Goal: Communication & Community: Answer question/provide support

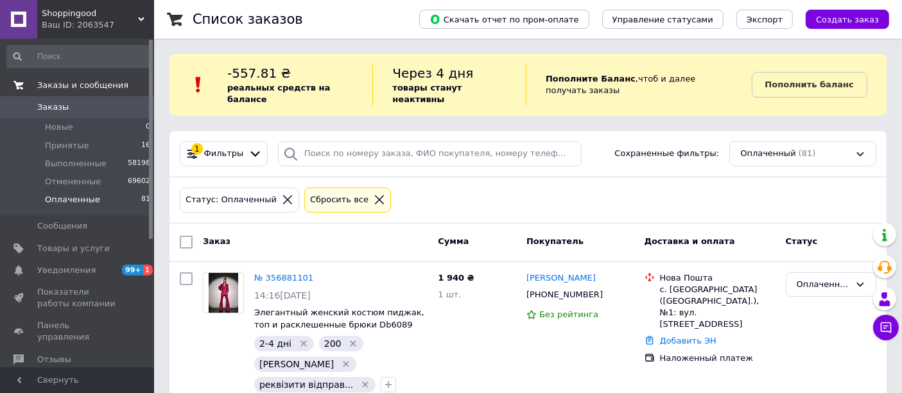
click at [57, 94] on link "Заказы и сообщения" at bounding box center [79, 85] width 158 height 22
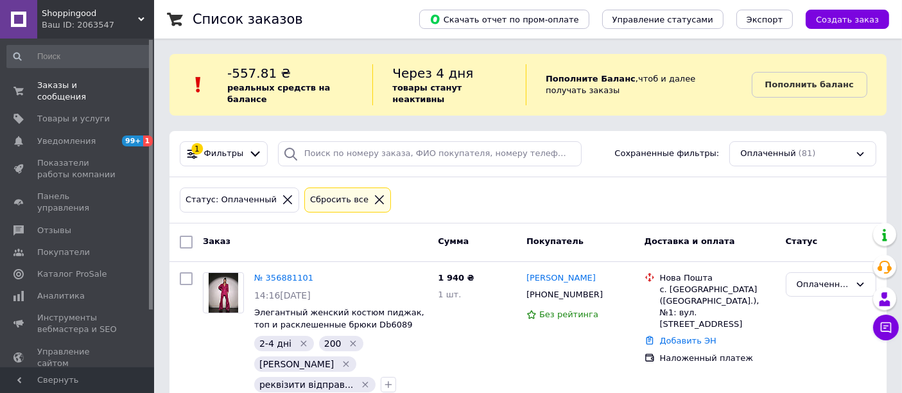
click at [62, 74] on div "Заказы и сообщения 0 0 Товары и услуги Уведомления 99+ 1 Показатели работы комп…" at bounding box center [79, 205] width 158 height 333
click at [70, 81] on span "Заказы и сообщения" at bounding box center [78, 91] width 82 height 23
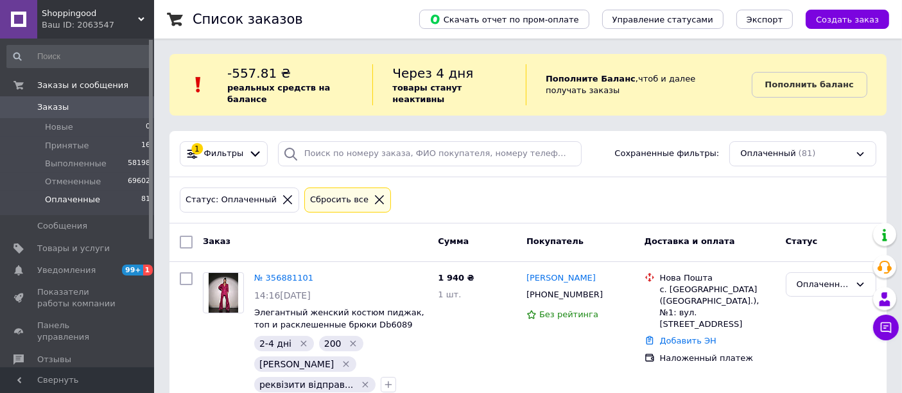
click at [58, 108] on span "Заказы" at bounding box center [52, 107] width 31 height 12
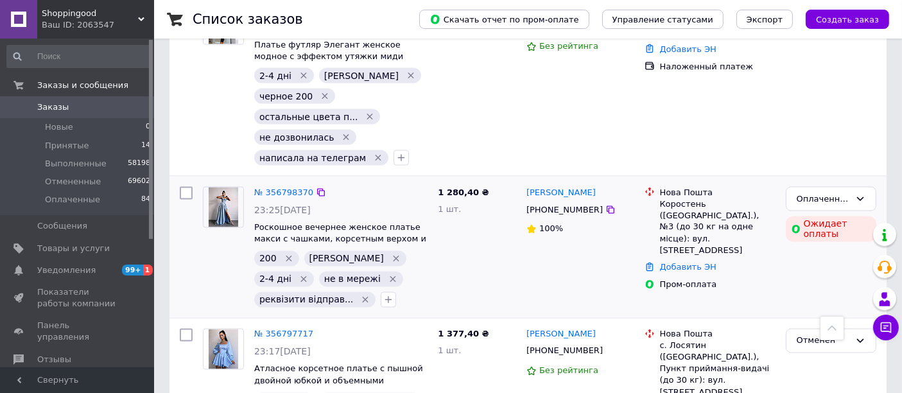
scroll to position [2211, 0]
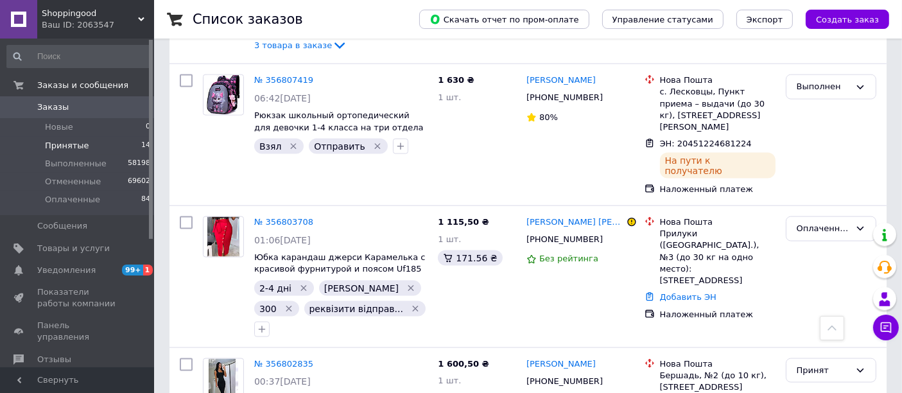
click at [64, 142] on span "Принятые" at bounding box center [67, 146] width 44 height 12
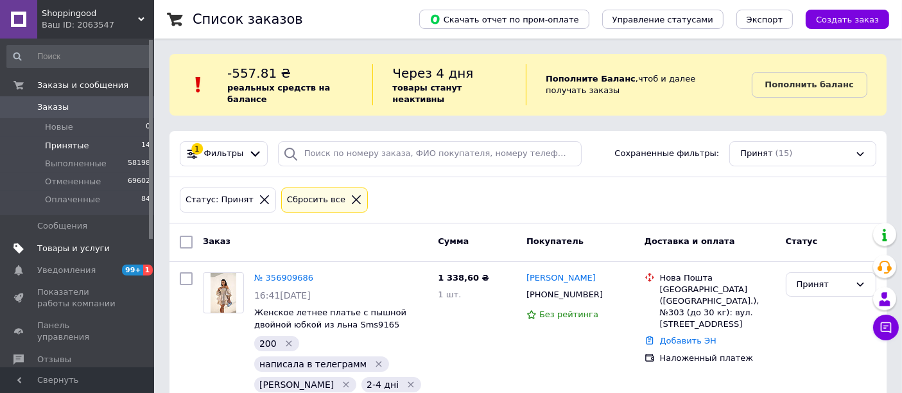
click at [80, 244] on span "Товары и услуги" at bounding box center [73, 249] width 73 height 12
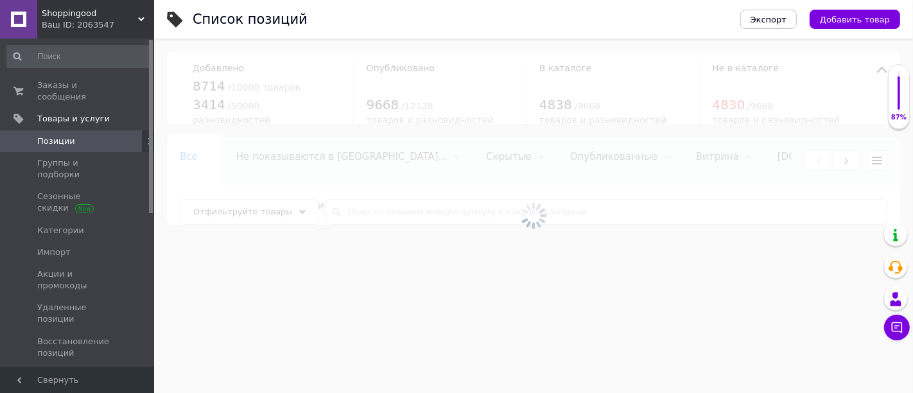
click at [395, 208] on div at bounding box center [533, 216] width 759 height 354
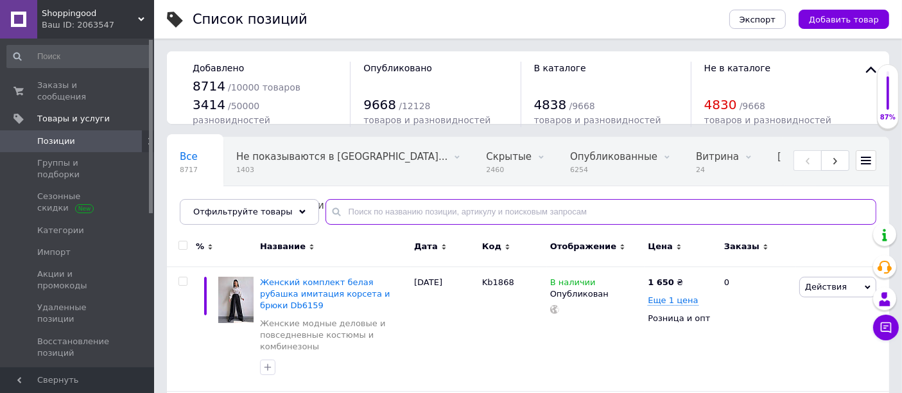
click at [395, 208] on input "text" at bounding box center [601, 212] width 551 height 26
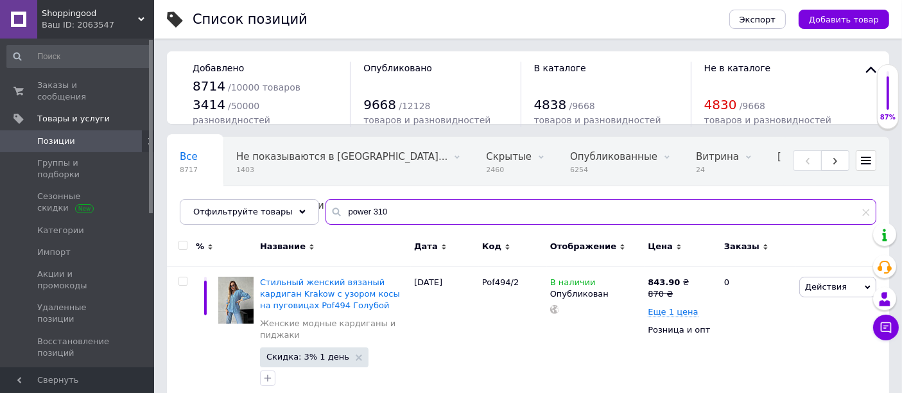
type input "power 310"
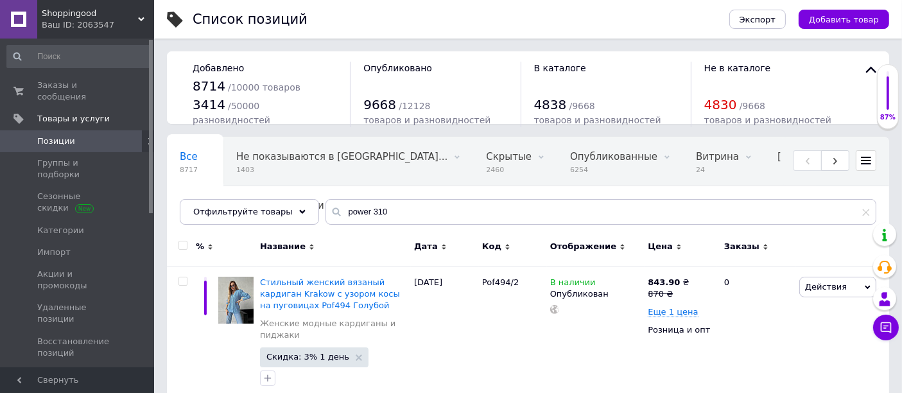
click at [620, 244] on icon at bounding box center [623, 247] width 6 height 6
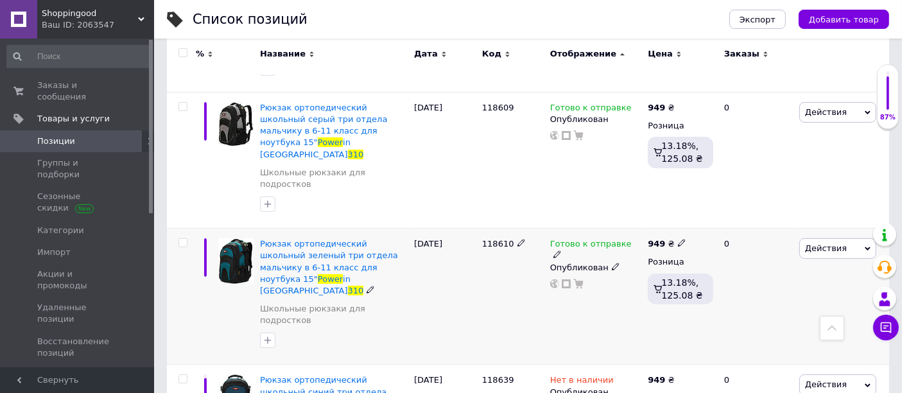
scroll to position [336, 0]
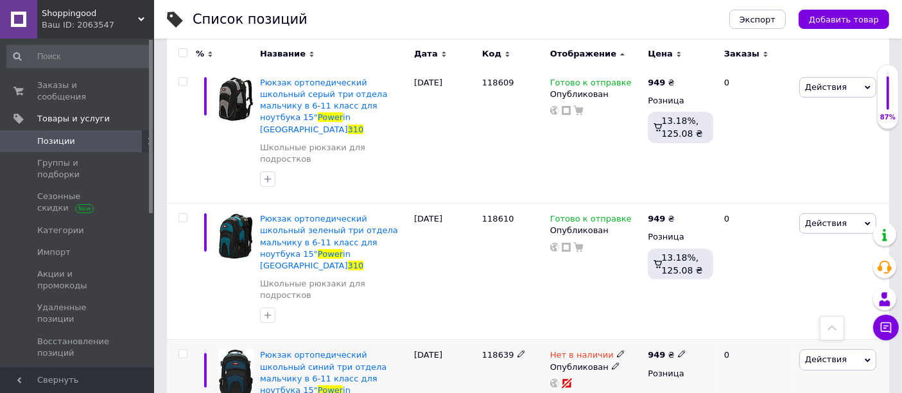
click at [828, 354] on span "Действия" at bounding box center [826, 359] width 42 height 10
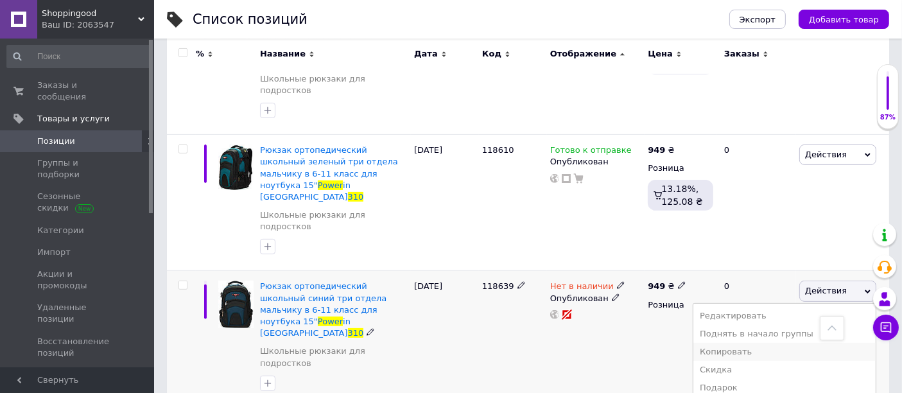
scroll to position [407, 0]
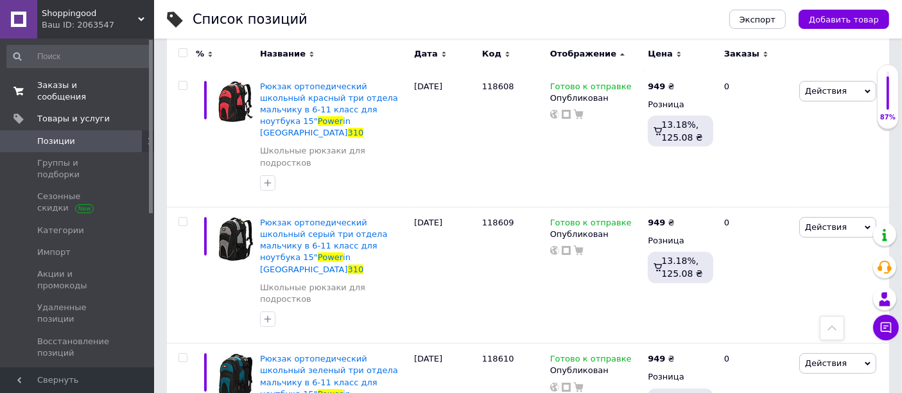
scroll to position [193, 0]
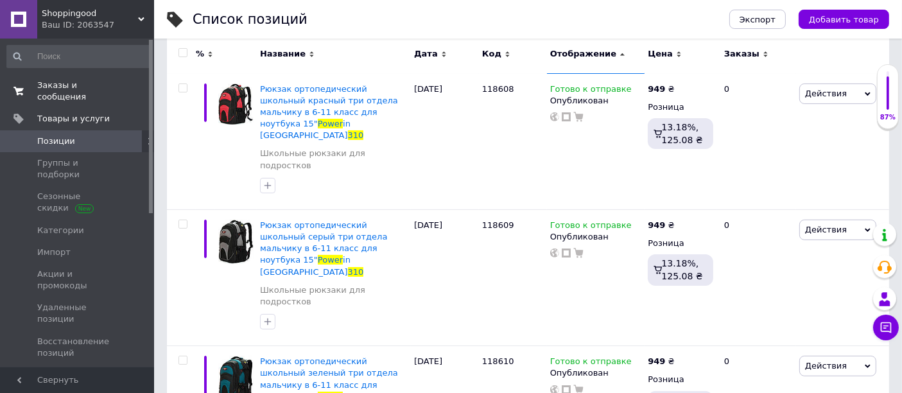
click at [85, 85] on span "Заказы и сообщения" at bounding box center [78, 91] width 82 height 23
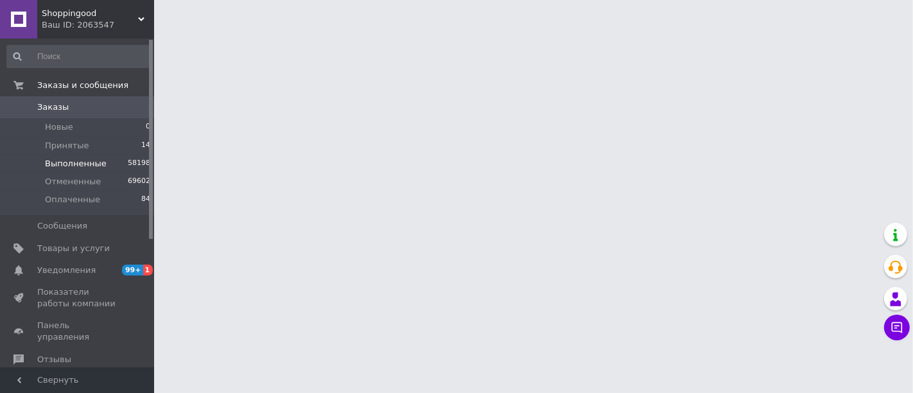
click at [78, 161] on span "Выполненные" at bounding box center [76, 164] width 62 height 12
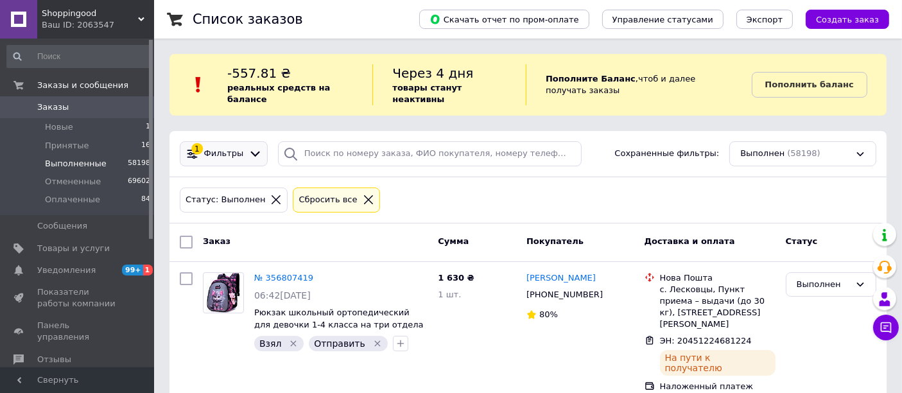
click at [248, 147] on icon at bounding box center [254, 153] width 13 height 13
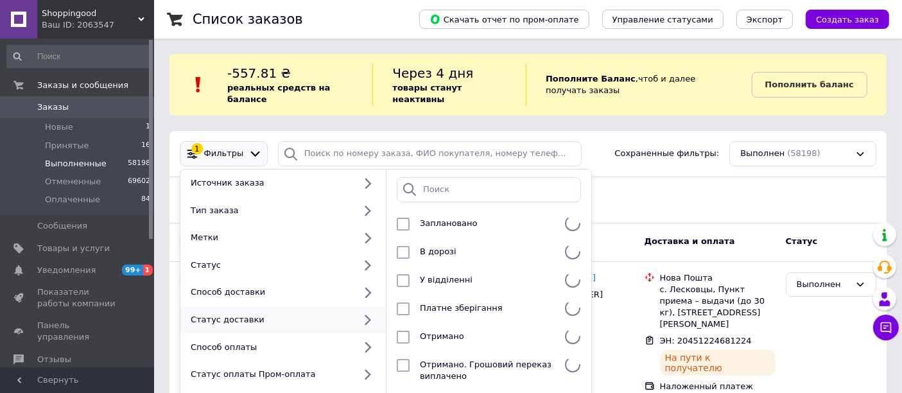
click at [243, 314] on div "Статус доставки" at bounding box center [270, 320] width 169 height 12
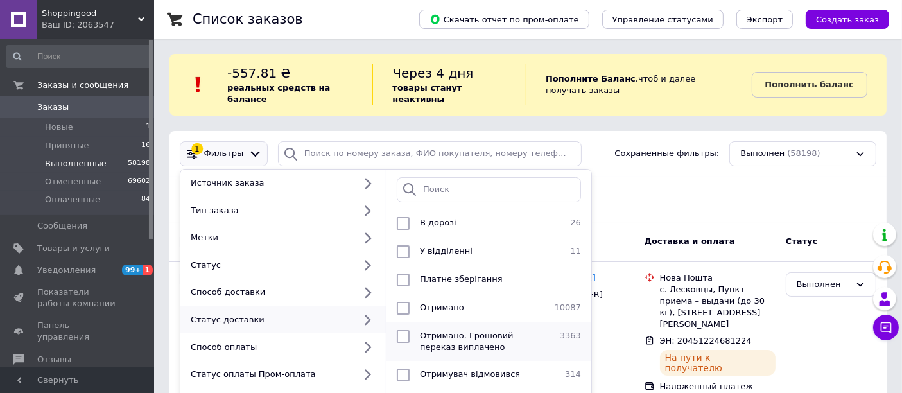
scroll to position [71, 0]
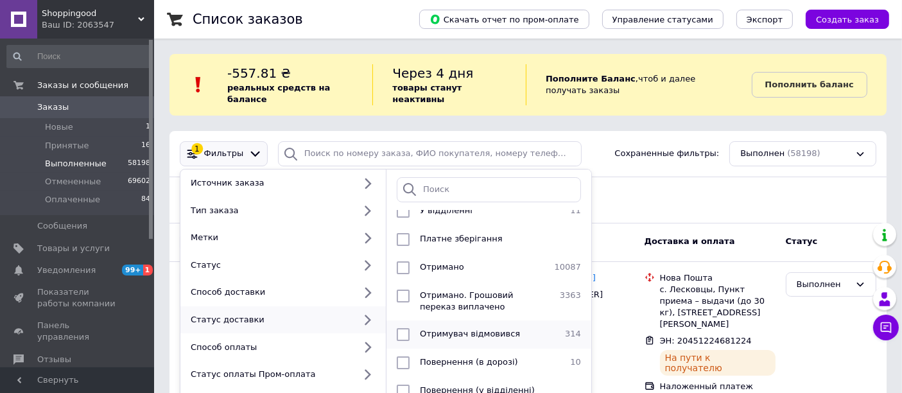
click at [405, 328] on input "checkbox" at bounding box center [403, 334] width 13 height 13
checkbox input "true"
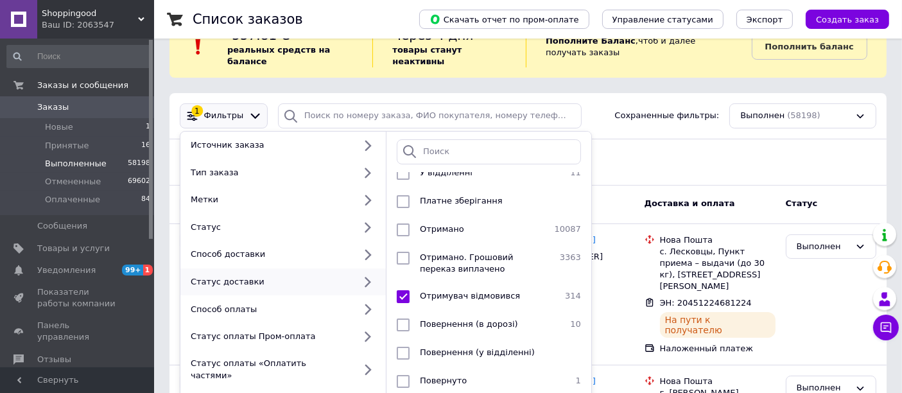
scroll to position [143, 0]
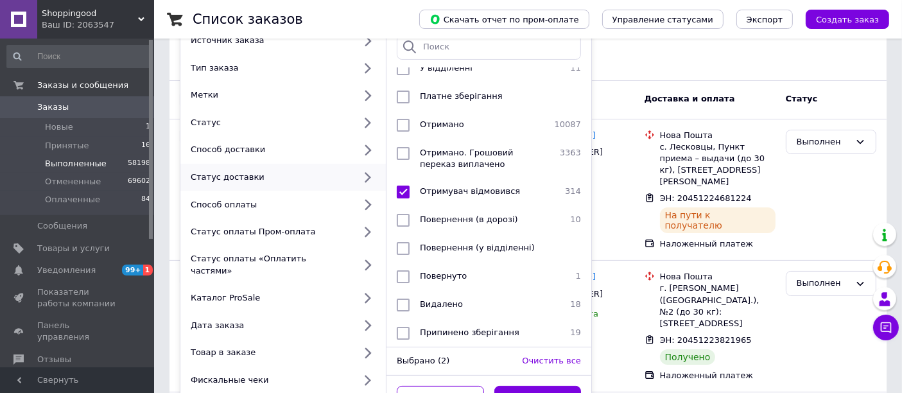
click at [544, 386] on button "Применить" at bounding box center [537, 398] width 87 height 25
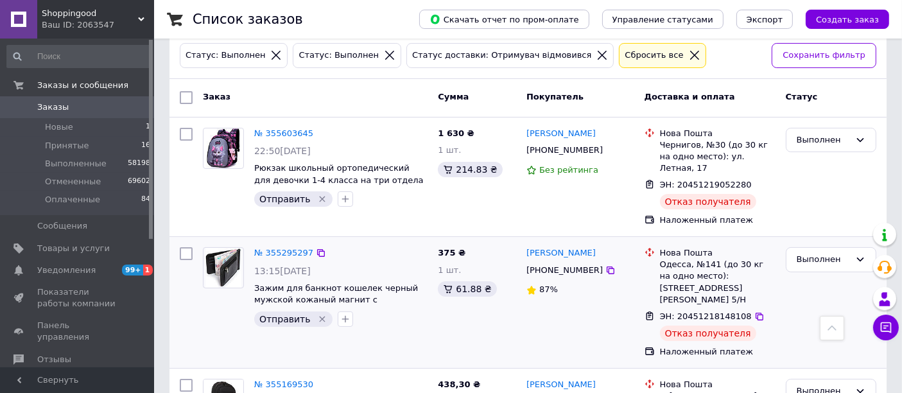
scroll to position [143, 0]
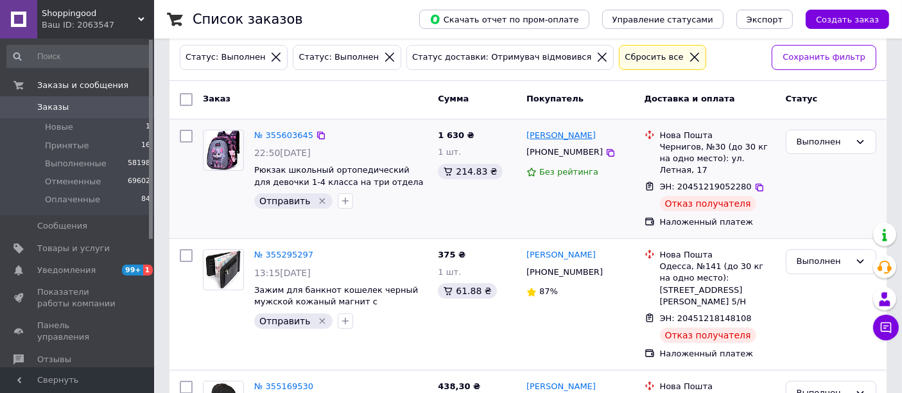
click at [560, 130] on link "[PERSON_NAME]" at bounding box center [560, 136] width 69 height 12
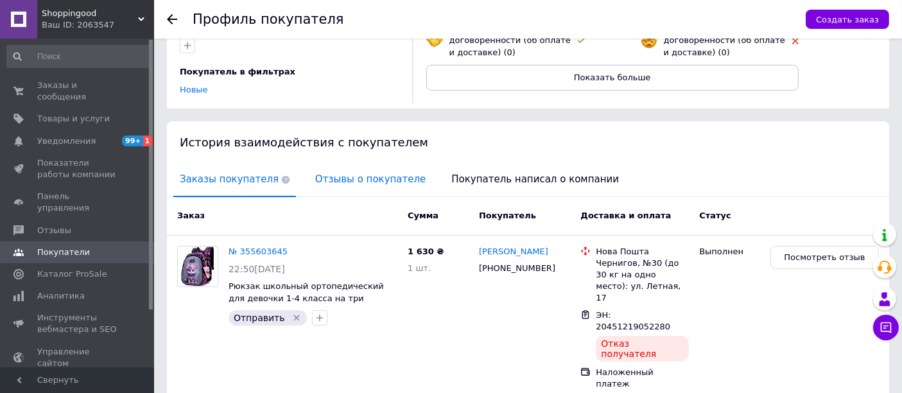
click at [345, 166] on span "Отзывы о покупателе" at bounding box center [370, 179] width 123 height 33
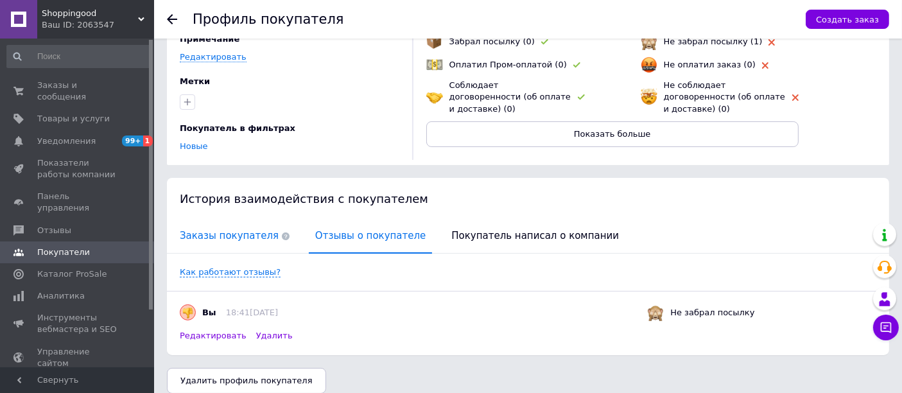
click at [232, 226] on span "Заказы покупателя" at bounding box center [234, 236] width 123 height 33
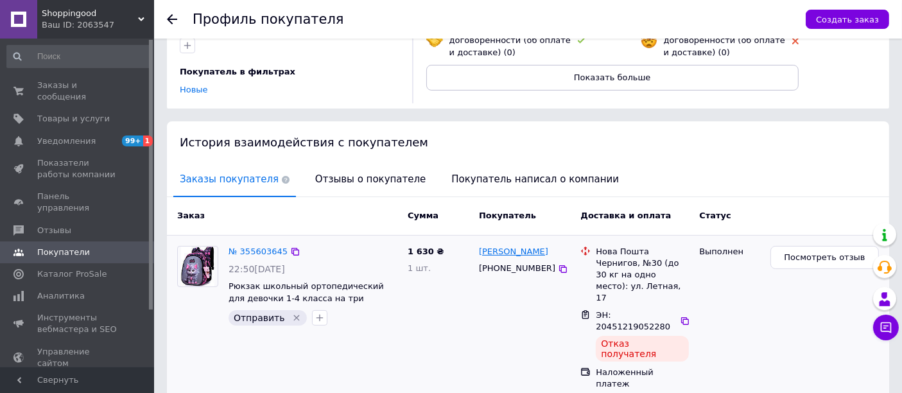
click at [536, 246] on link "[PERSON_NAME]" at bounding box center [513, 252] width 69 height 12
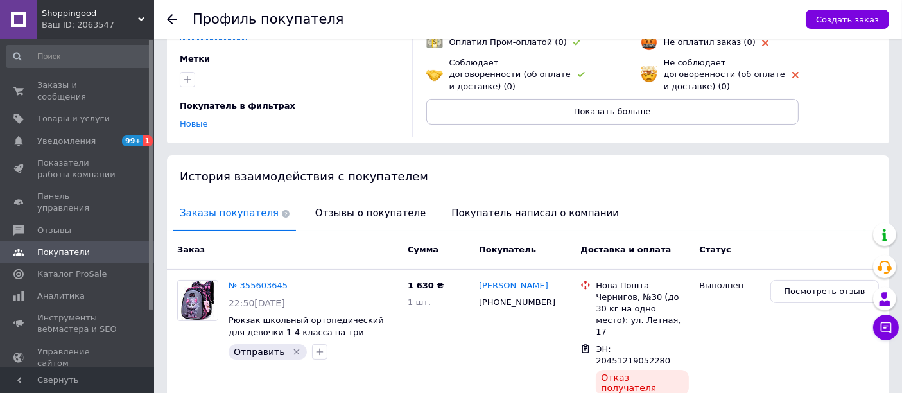
scroll to position [143, 0]
click at [84, 82] on span "Заказы и сообщения" at bounding box center [78, 91] width 82 height 23
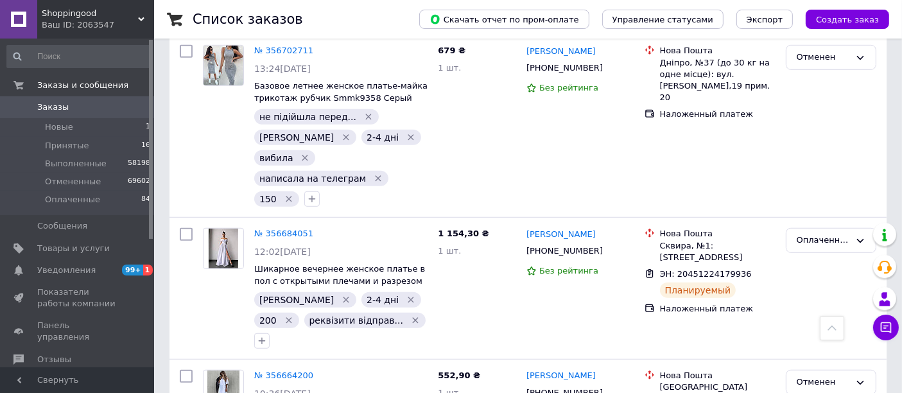
scroll to position [5921, 0]
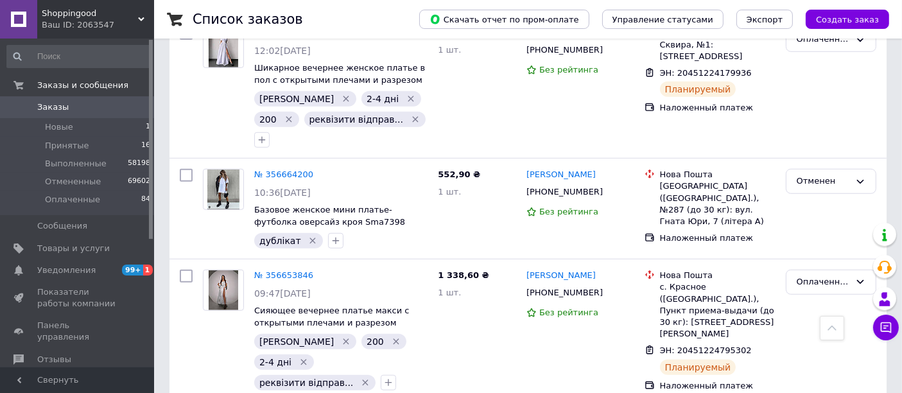
click at [838, 332] on div at bounding box center [832, 328] width 24 height 24
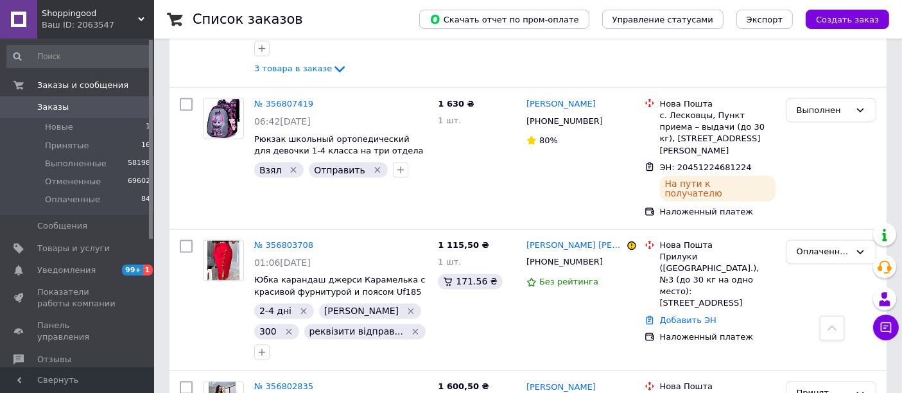
scroll to position [2211, 0]
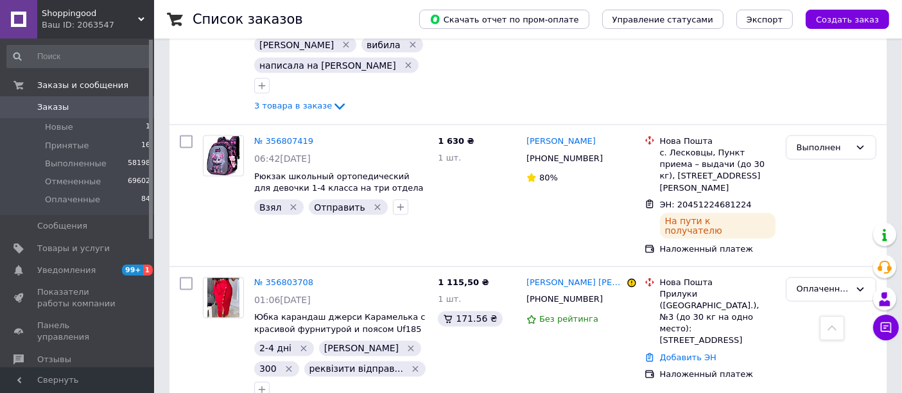
click at [824, 331] on div at bounding box center [832, 328] width 24 height 24
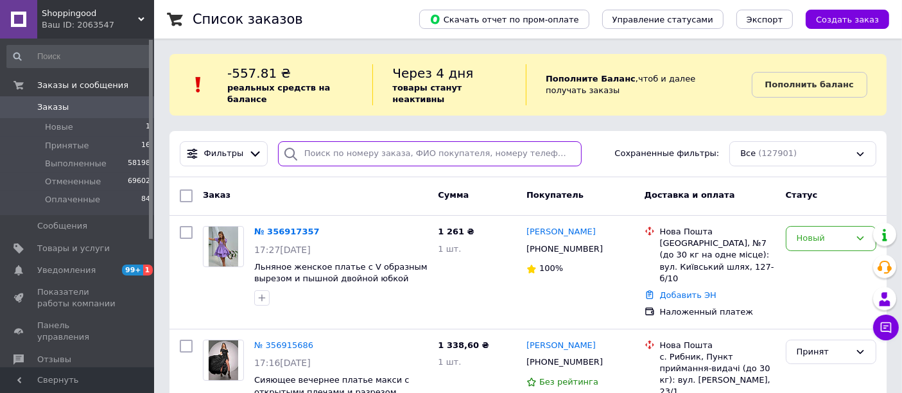
click at [306, 144] on input "search" at bounding box center [430, 153] width 304 height 25
paste input "20451220766624"
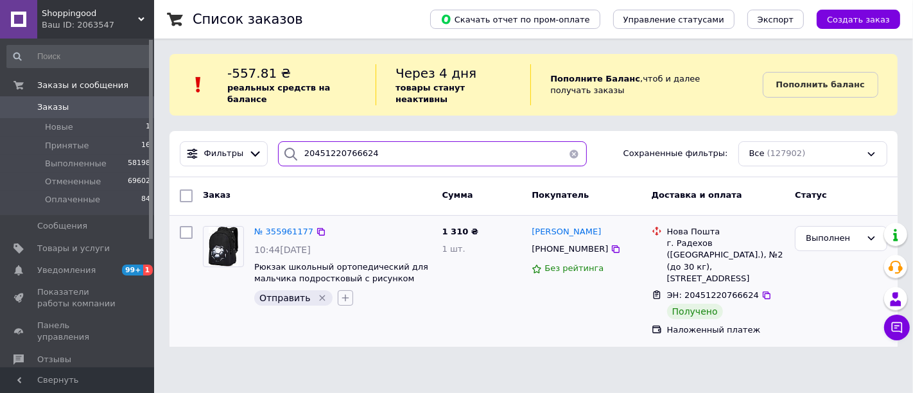
type input "20451220766624"
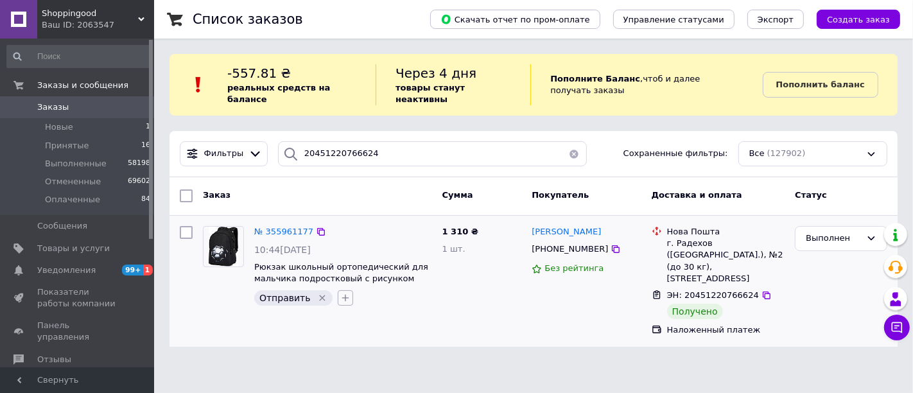
click at [340, 293] on icon "button" at bounding box center [345, 298] width 10 height 10
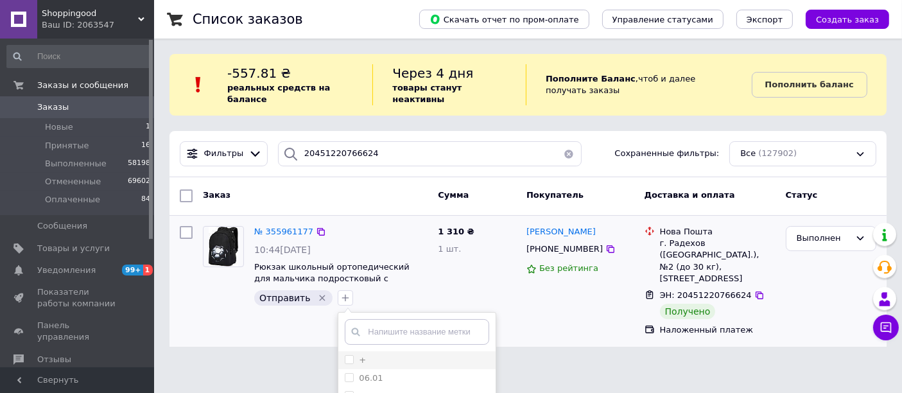
click at [345, 355] on input "+" at bounding box center [349, 359] width 8 height 8
checkbox input "true"
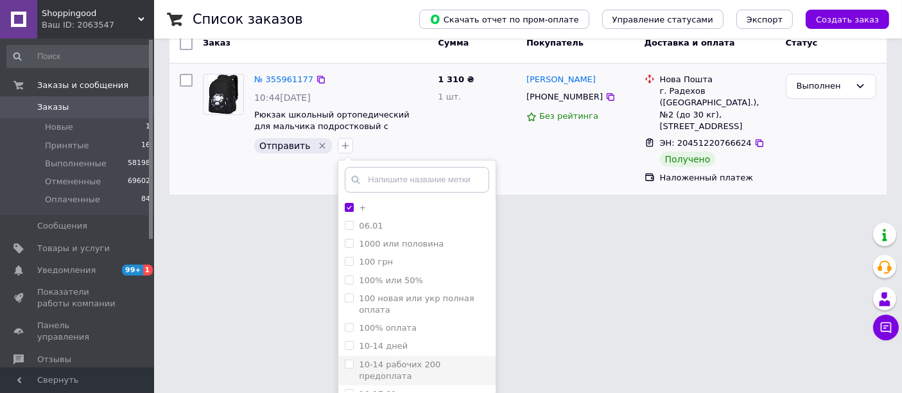
scroll to position [180, 0]
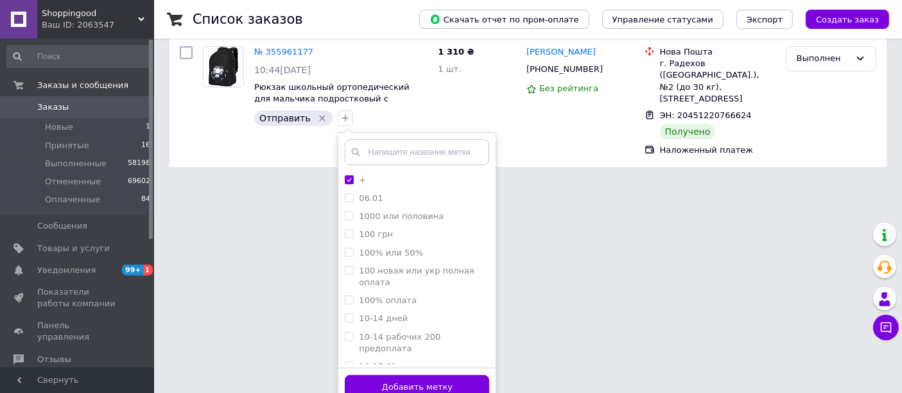
click at [404, 377] on button "Добавить метку" at bounding box center [417, 387] width 144 height 25
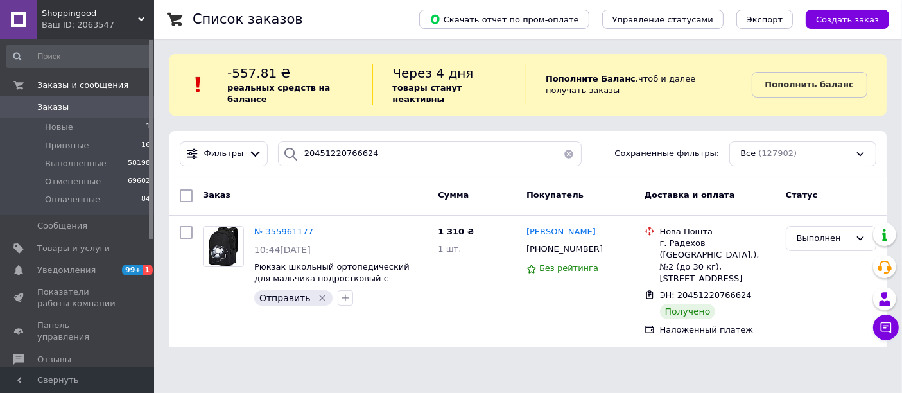
scroll to position [0, 0]
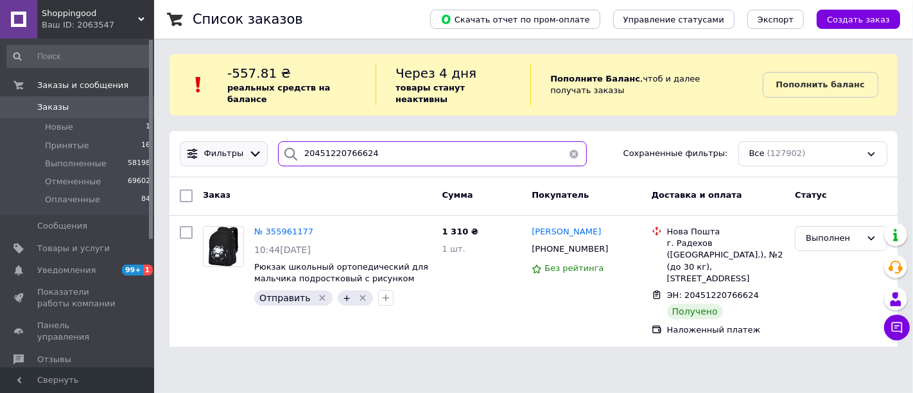
drag, startPoint x: 347, startPoint y: 131, endPoint x: 245, endPoint y: 138, distance: 102.3
click at [248, 141] on div "Фильтры 20451220766624 Сохраненные фильтры: Все (127902)" at bounding box center [534, 153] width 718 height 25
paste input "550770"
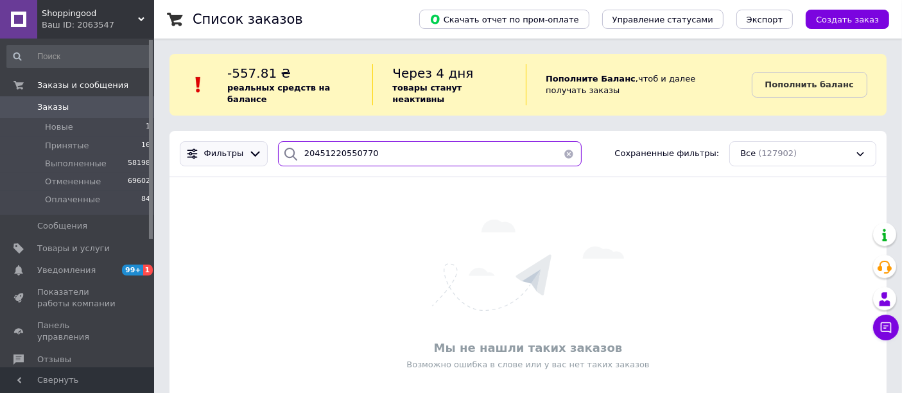
drag, startPoint x: 375, startPoint y: 135, endPoint x: 253, endPoint y: 144, distance: 122.3
click at [257, 147] on div "Фильтры 20451220550770 Сохраненные фильтры: Все (127902)" at bounding box center [528, 153] width 707 height 25
paste input "2325158"
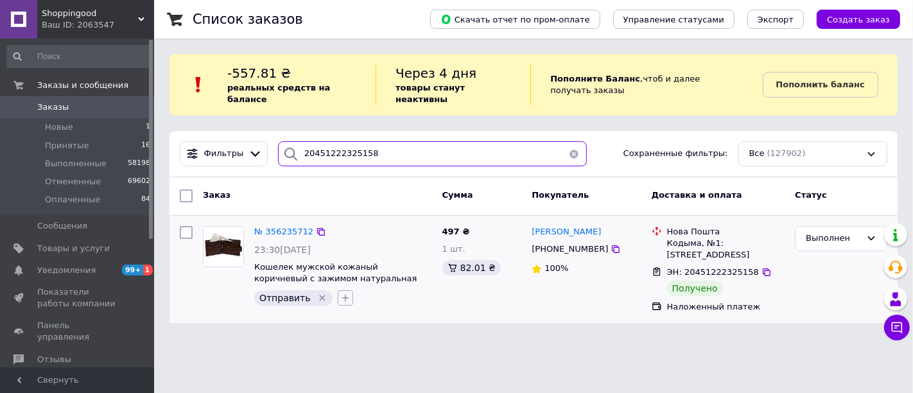
type input "20451222325158"
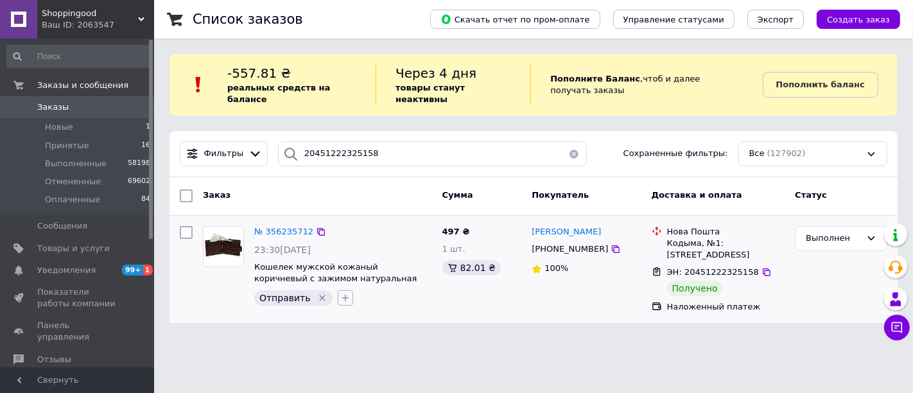
click at [342, 295] on icon "button" at bounding box center [345, 298] width 7 height 7
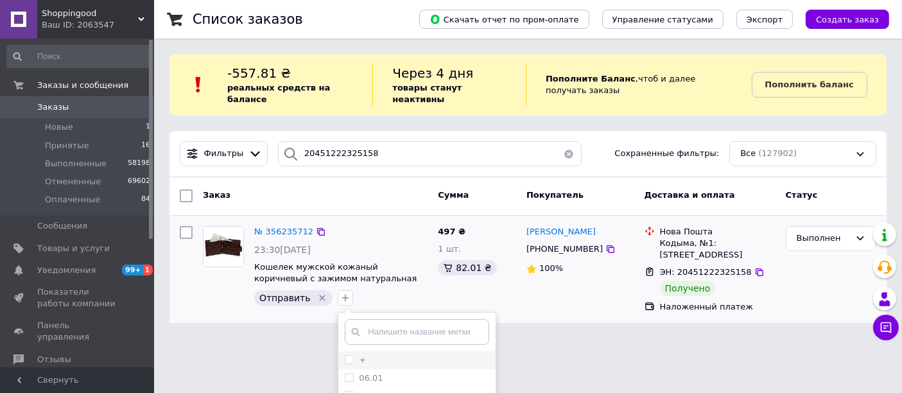
click at [345, 355] on input "+" at bounding box center [349, 359] width 8 height 8
checkbox input "true"
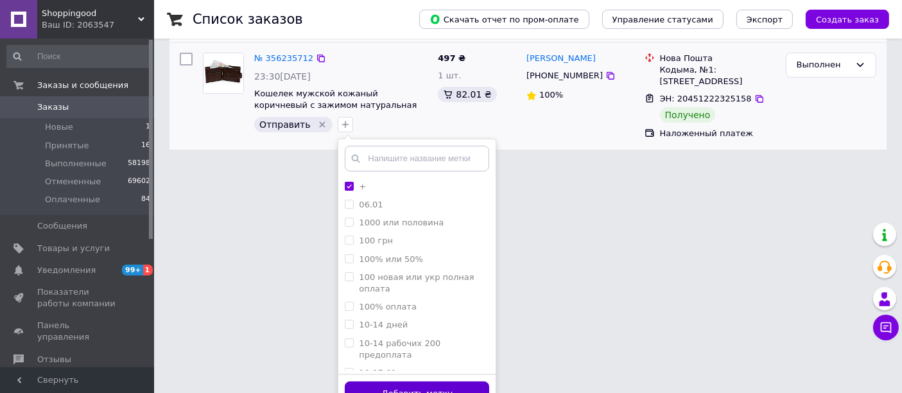
scroll to position [180, 0]
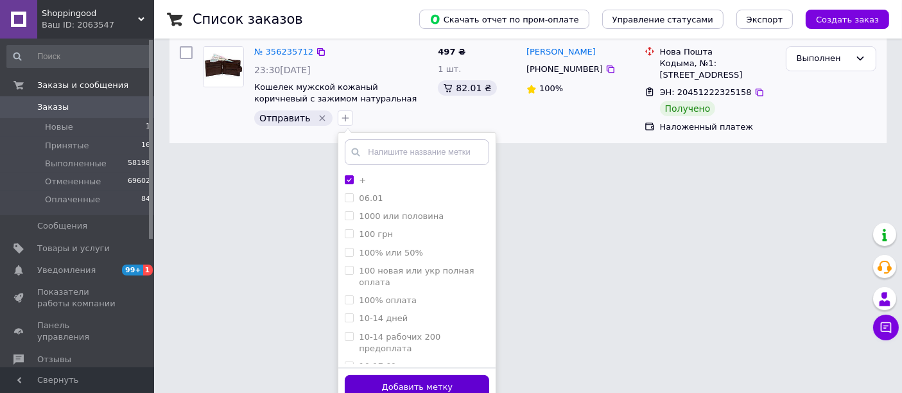
click at [411, 375] on button "Добавить метку" at bounding box center [417, 387] width 144 height 25
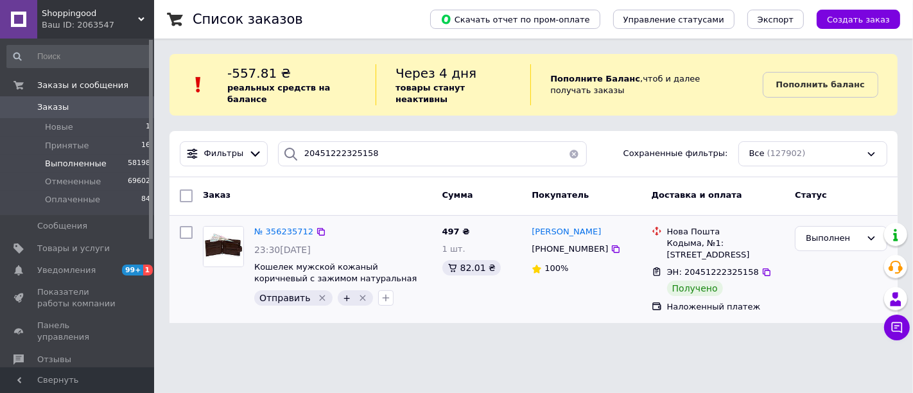
click at [67, 162] on span "Выполненные" at bounding box center [76, 164] width 62 height 12
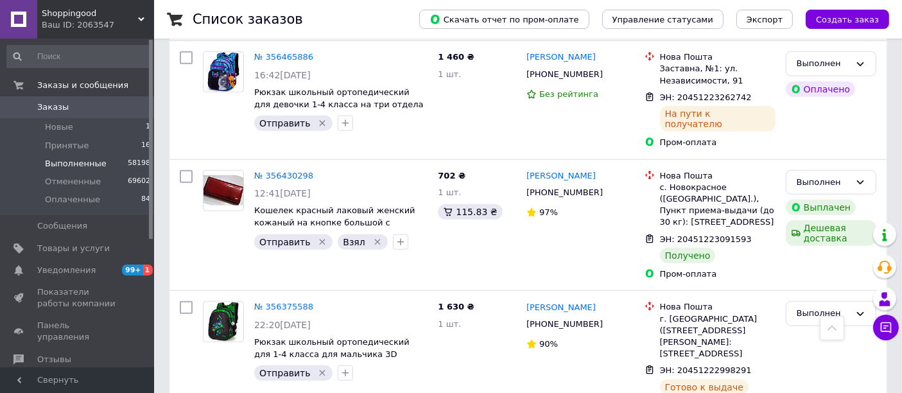
scroll to position [1427, 0]
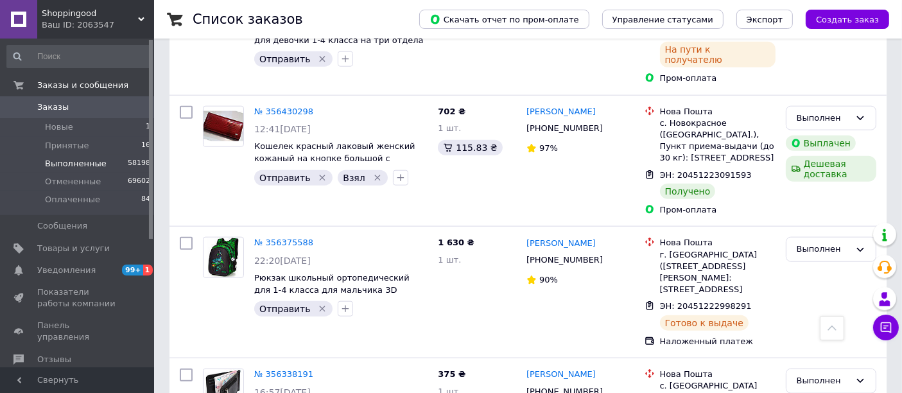
click at [833, 333] on icon at bounding box center [832, 328] width 9 height 9
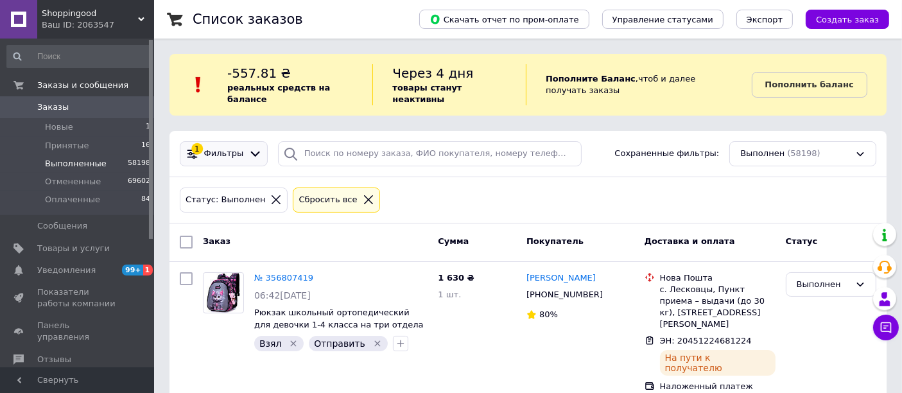
click at [230, 148] on span "Фильтры" at bounding box center [224, 154] width 40 height 12
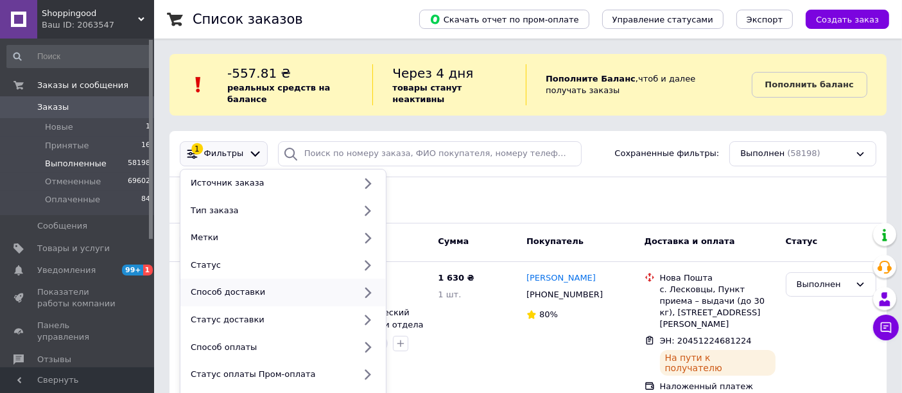
click at [248, 286] on div "Способ доставки" at bounding box center [270, 292] width 169 height 12
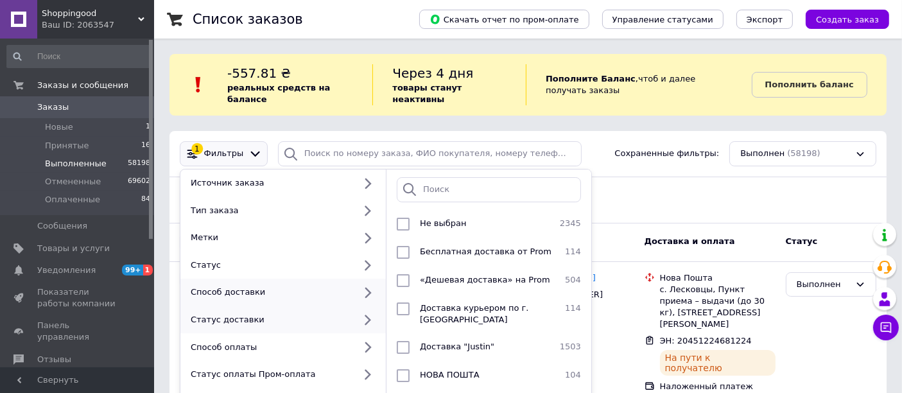
click at [268, 314] on div "Статус доставки" at bounding box center [282, 320] width 205 height 28
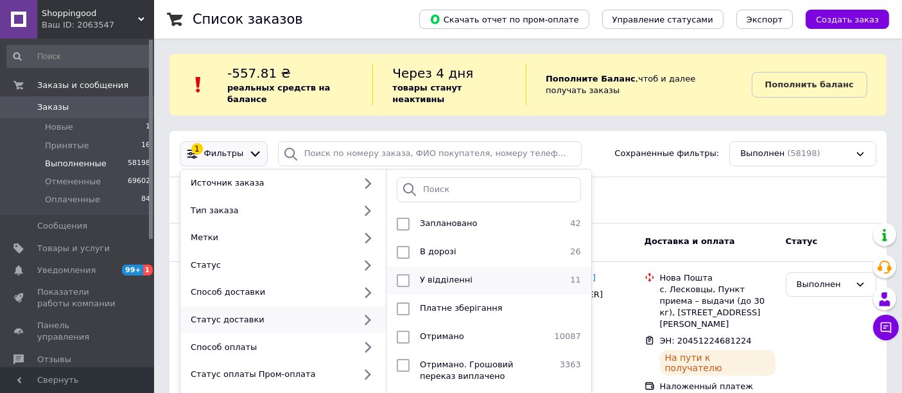
click at [401, 274] on input "checkbox" at bounding box center [403, 280] width 13 height 13
checkbox input "true"
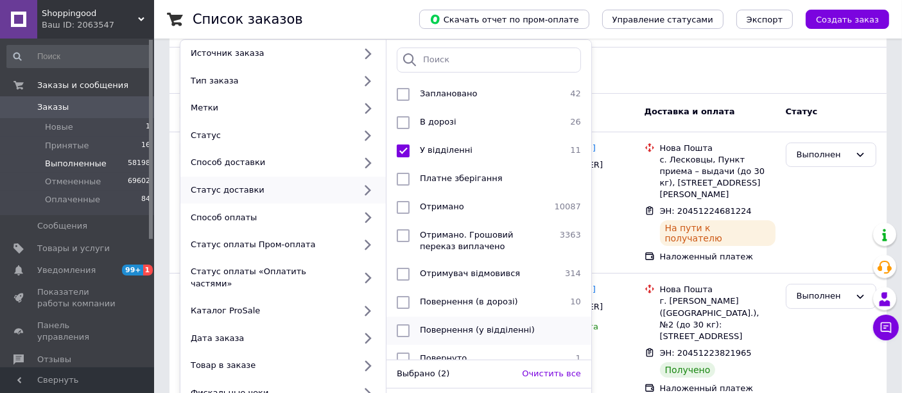
scroll to position [143, 0]
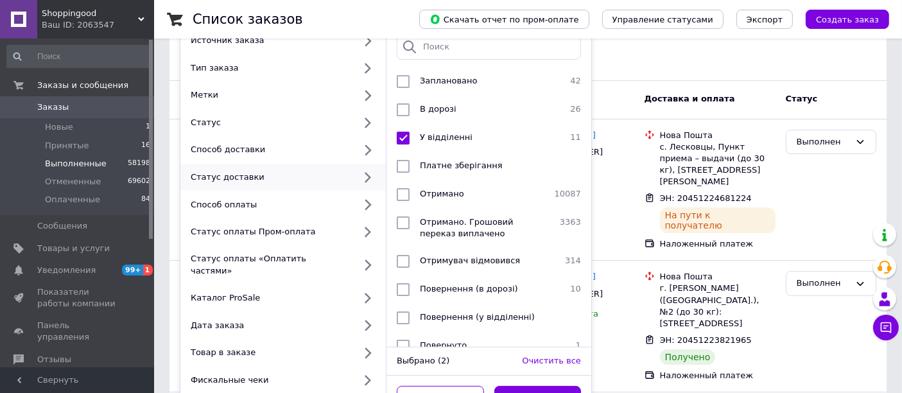
click at [519, 386] on button "Применить" at bounding box center [537, 398] width 87 height 25
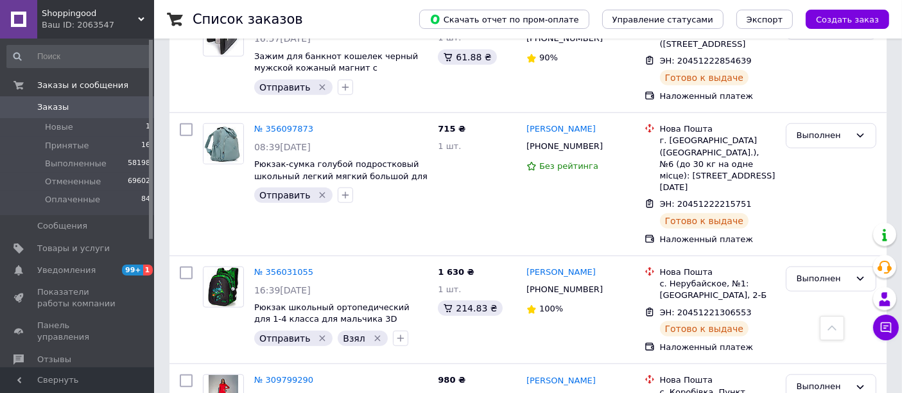
scroll to position [1114, 0]
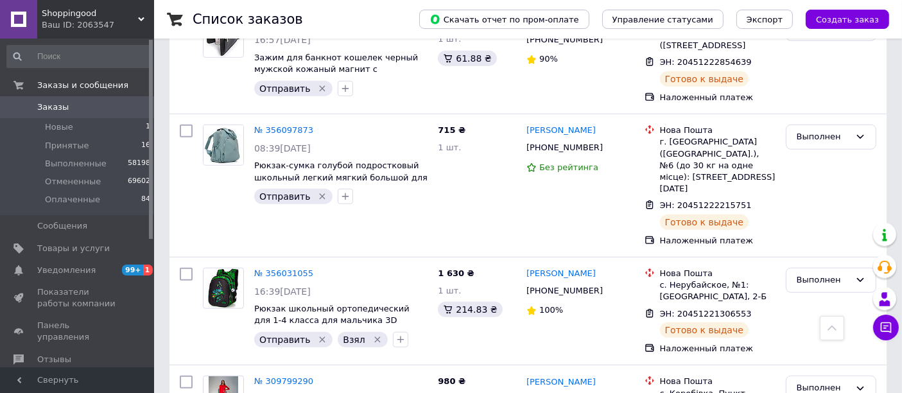
click at [835, 327] on icon at bounding box center [832, 328] width 9 height 9
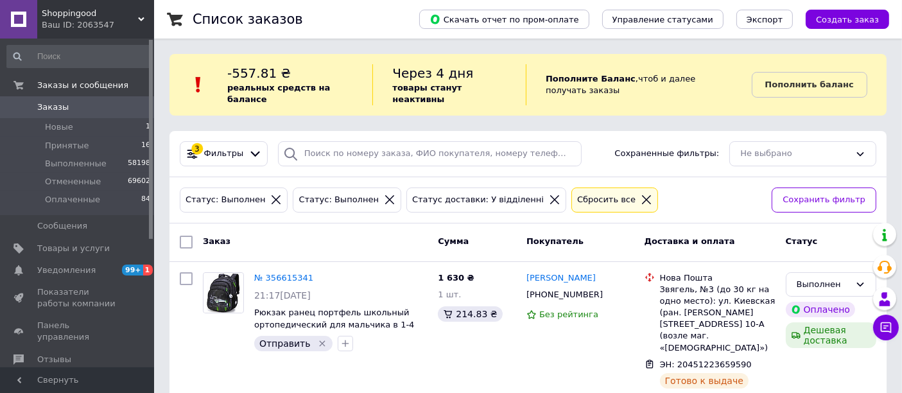
click at [47, 107] on span "Заказы" at bounding box center [52, 107] width 31 height 12
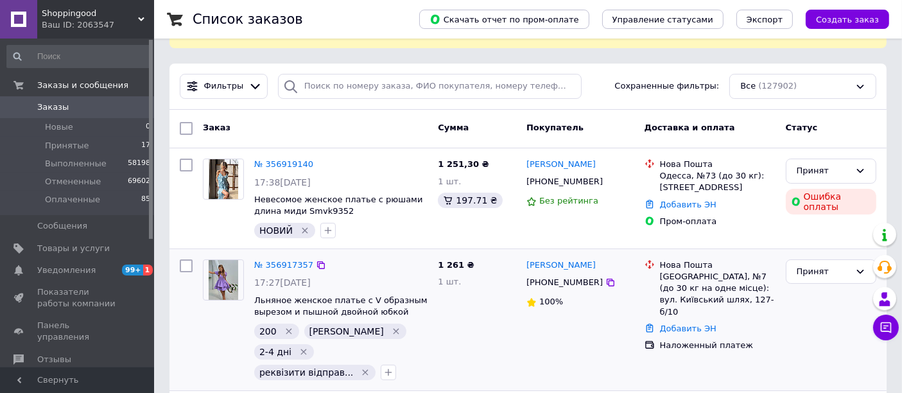
scroll to position [143, 0]
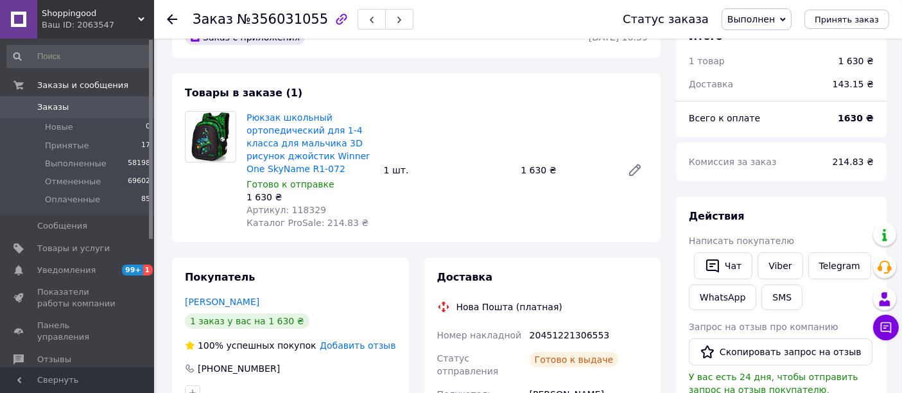
scroll to position [143, 0]
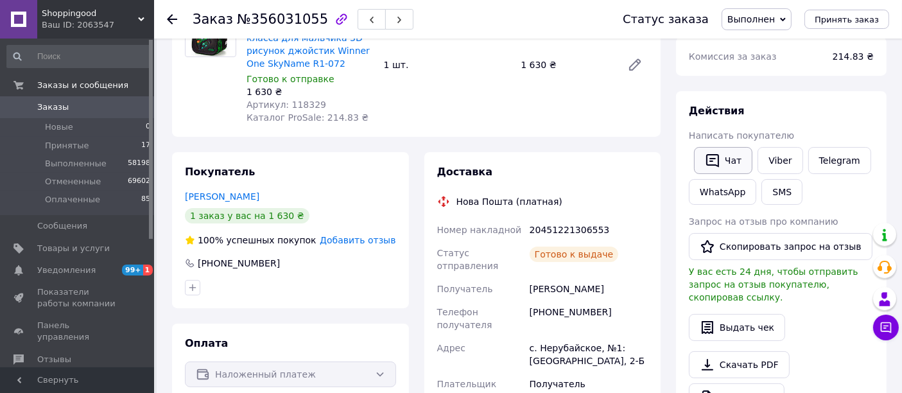
click at [724, 159] on button "Чат" at bounding box center [723, 160] width 58 height 27
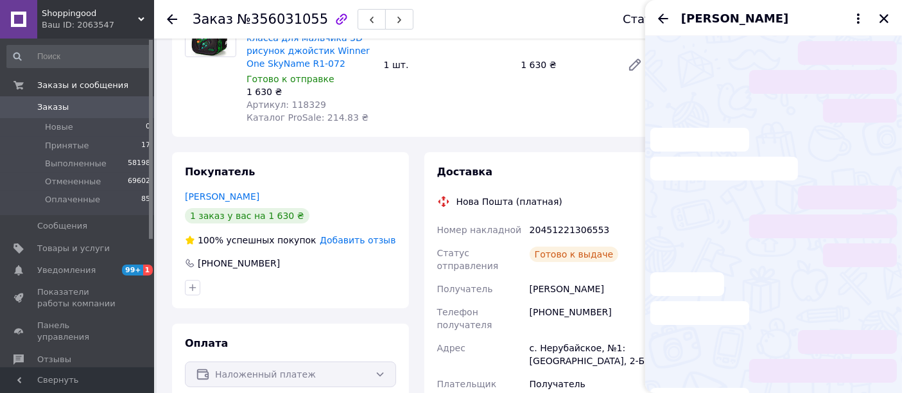
scroll to position [82, 0]
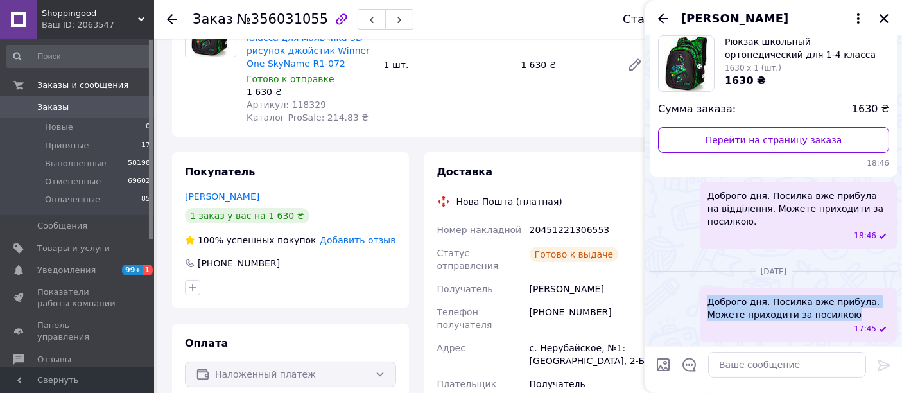
drag, startPoint x: 708, startPoint y: 297, endPoint x: 840, endPoint y: 320, distance: 134.3
click at [840, 320] on span "Доброго дня. Посилка вже прибула. Можете приходити за посилкою" at bounding box center [799, 308] width 182 height 26
copy span "Доброго дня. Посилка вже прибула. Можете приходити за посилкою"
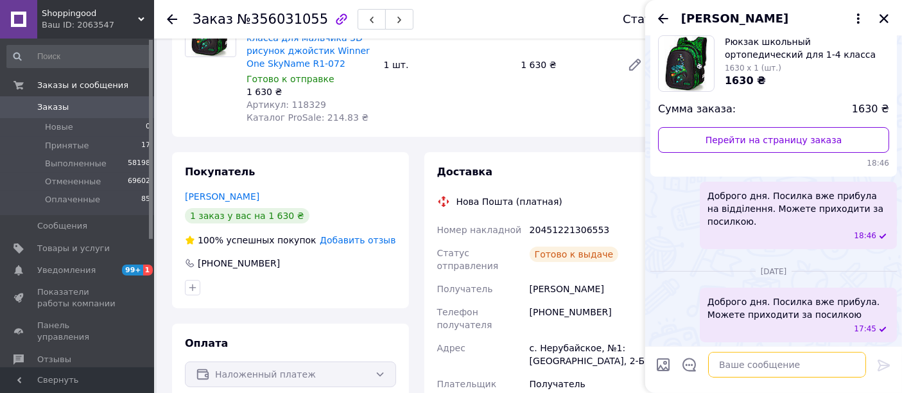
paste textarea "Доброго дня. Посилка вже прибула. Можете приходити за посилкою"
type textarea "Доброго дня. Посилка вже прибула. Можете приходити за посилкою"
click at [730, 367] on textarea "Доброго дня. Посилка вже прибула. Можете приходити за посилкою" at bounding box center [787, 365] width 158 height 26
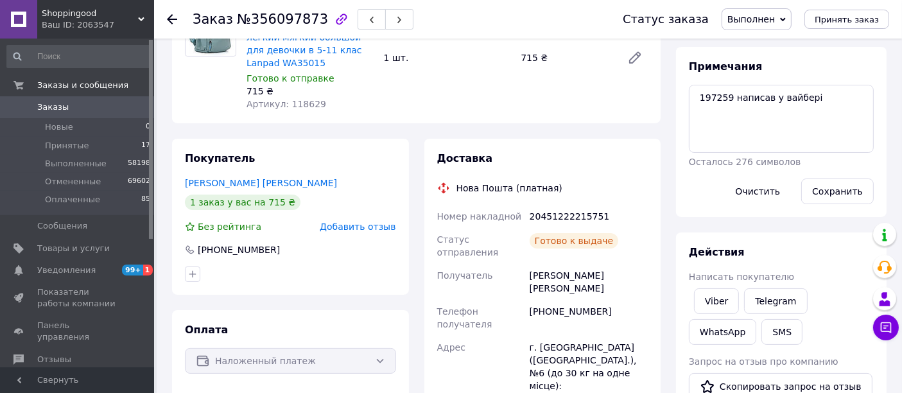
scroll to position [143, 0]
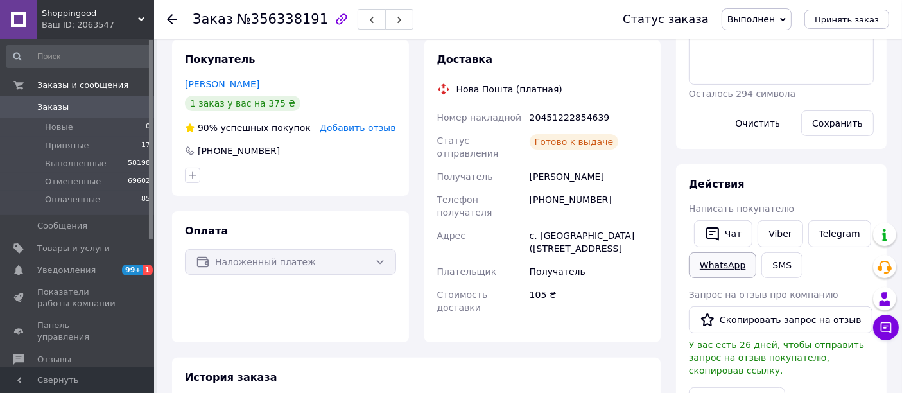
scroll to position [285, 0]
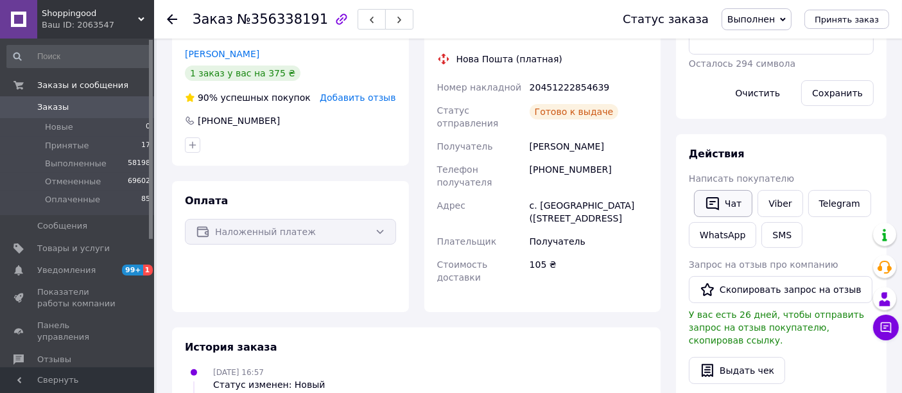
click at [728, 197] on button "Чат" at bounding box center [723, 203] width 58 height 27
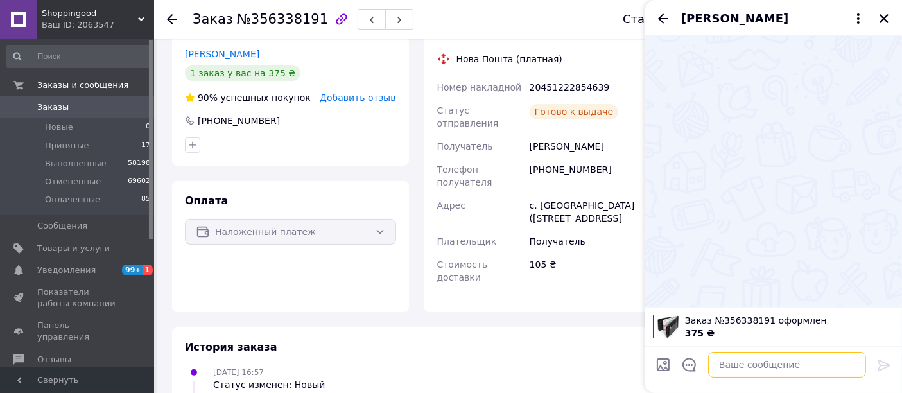
click at [742, 365] on textarea at bounding box center [787, 365] width 158 height 26
paste textarea "Доброго дня. Посилка вже прибула. Можете приходити за посилкою"
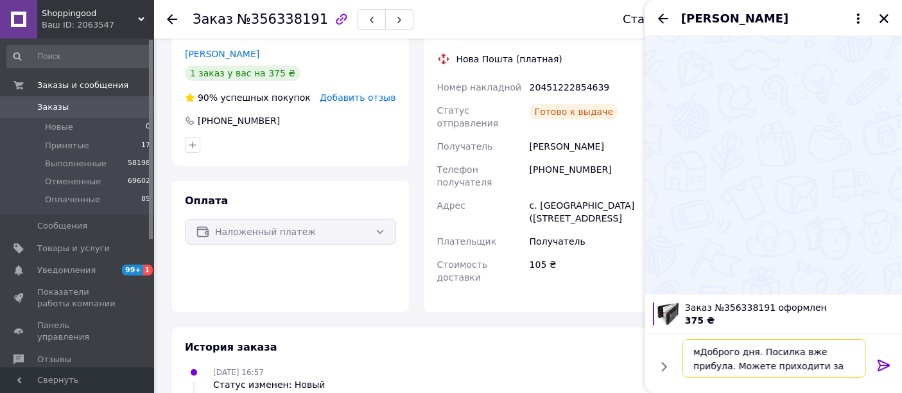
click at [700, 358] on textarea "мДоброго дня. Посилка вже прибула. Можете приходити за посилкою" at bounding box center [774, 358] width 184 height 39
type textarea "Доброго дня. Посилка вже прибула. Можете приходити за посилкою"
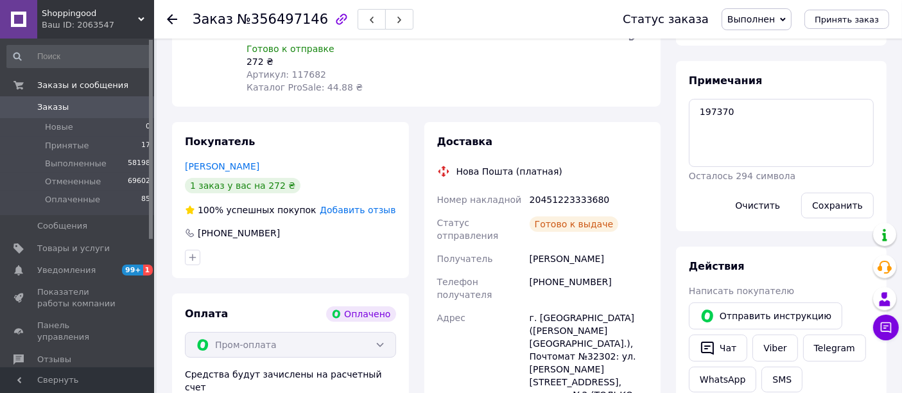
scroll to position [214, 0]
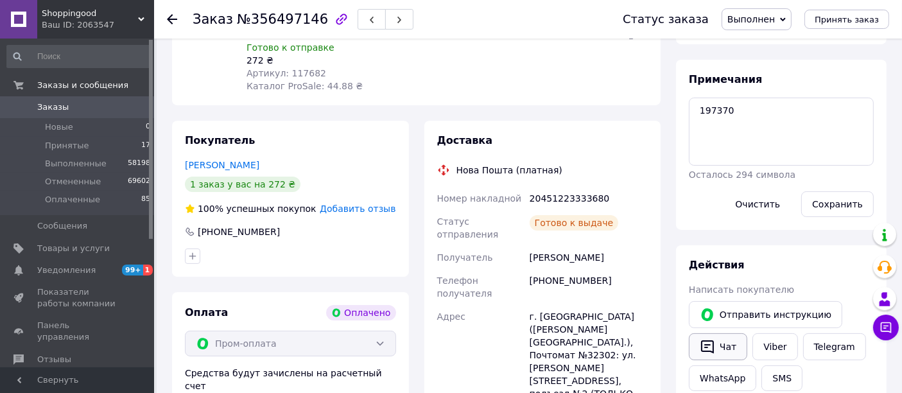
click at [728, 354] on button "Чат" at bounding box center [718, 346] width 58 height 27
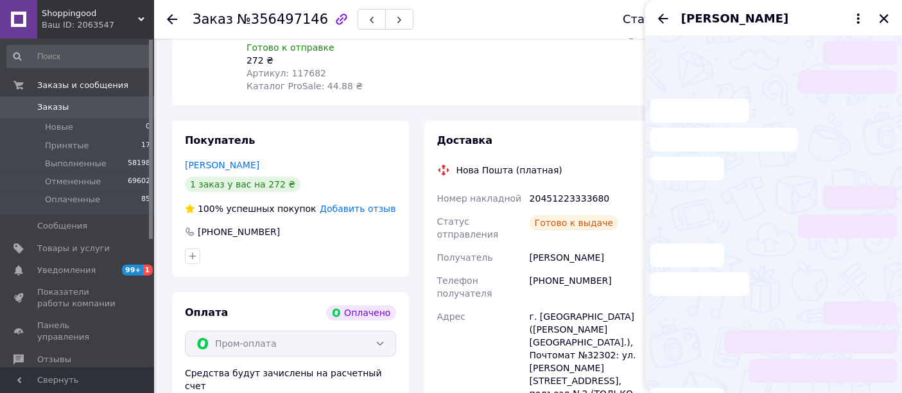
scroll to position [2, 0]
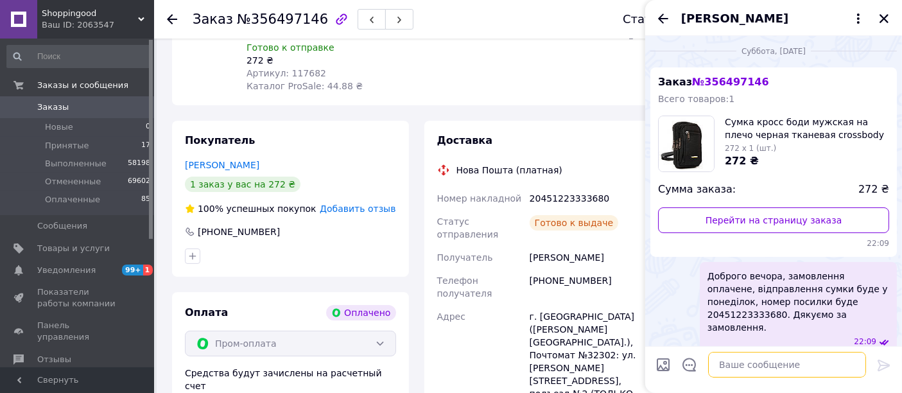
click at [736, 364] on textarea at bounding box center [787, 365] width 158 height 26
paste textarea "Доброго дня. Посилка вже прибула. Можете приходити за посилкою"
type textarea "Доброго дня. Посилка вже прибула. Можете приходити за посилкою"
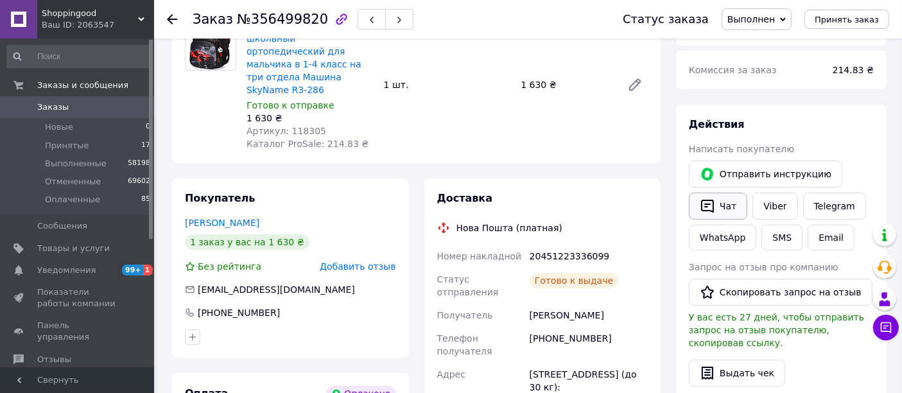
scroll to position [214, 0]
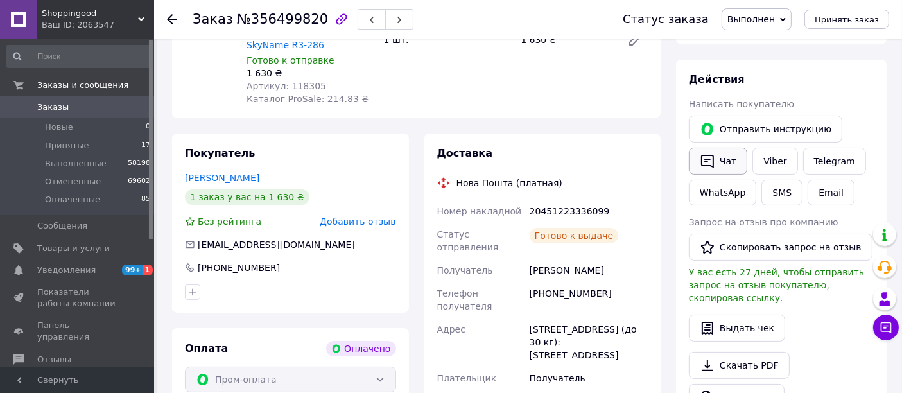
click at [722, 159] on button "Чат" at bounding box center [718, 161] width 58 height 27
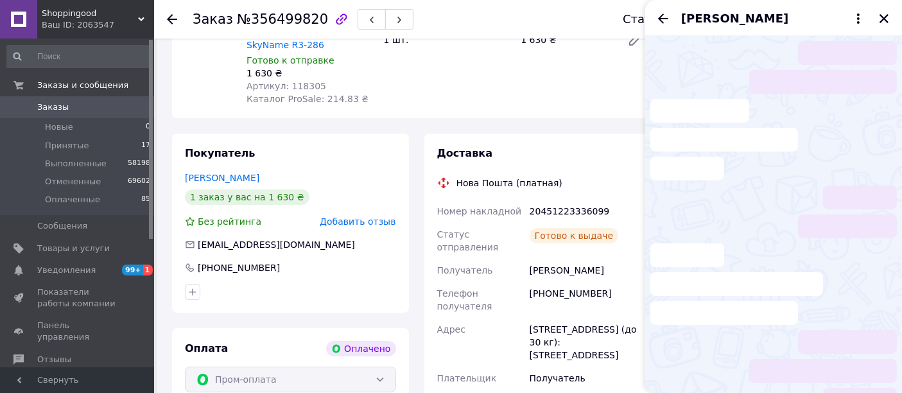
scroll to position [335, 0]
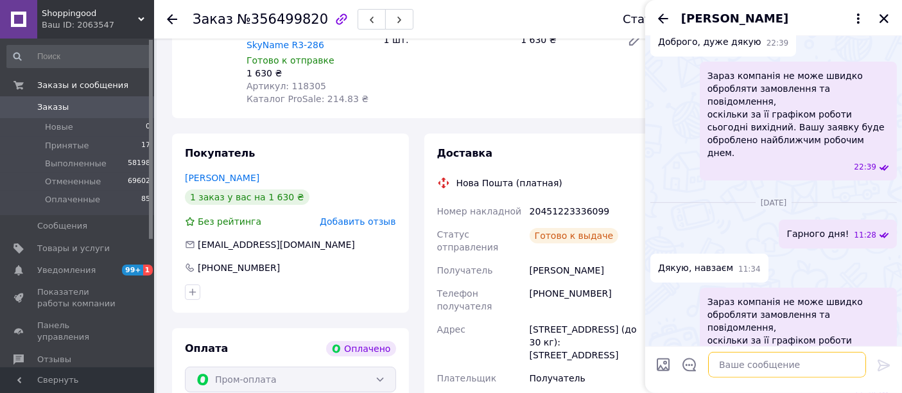
click at [744, 360] on textarea at bounding box center [787, 365] width 158 height 26
paste textarea "Доброго дня. Посилка вже прибула. Можете приходити за посилкою"
type textarea "Доброго дня. Посилка вже прибула. Можете приходити за посилкою"
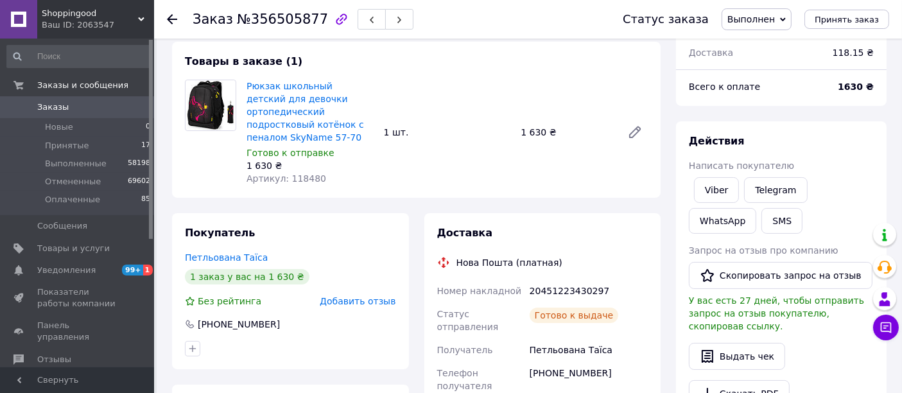
scroll to position [71, 0]
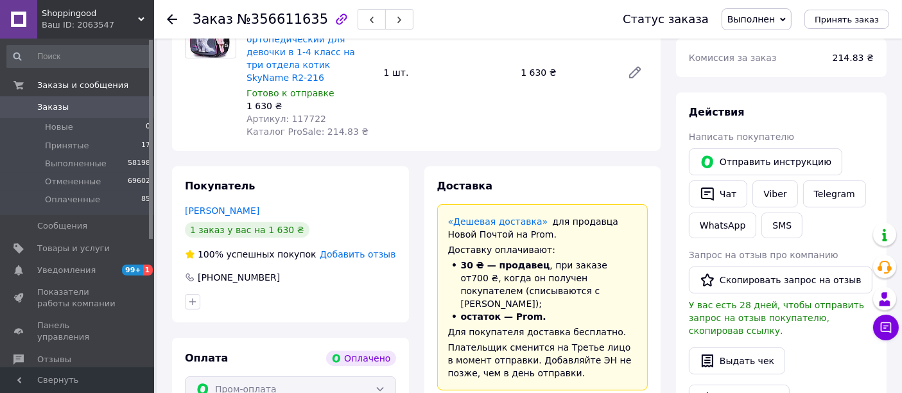
scroll to position [214, 0]
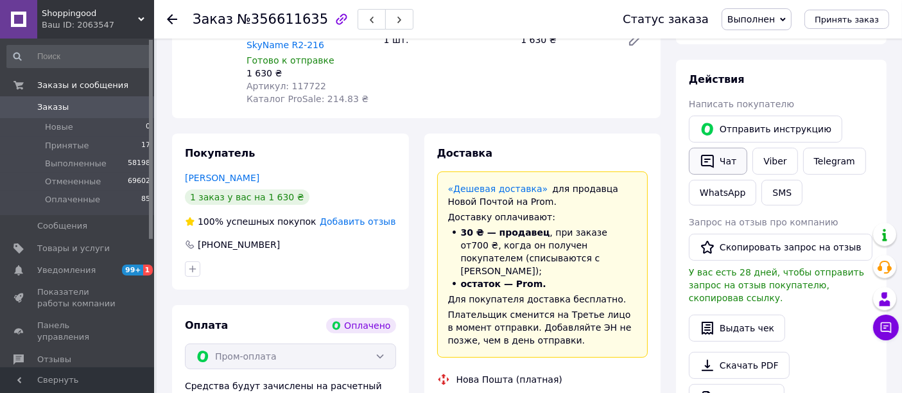
click at [728, 162] on button "Чат" at bounding box center [718, 161] width 58 height 27
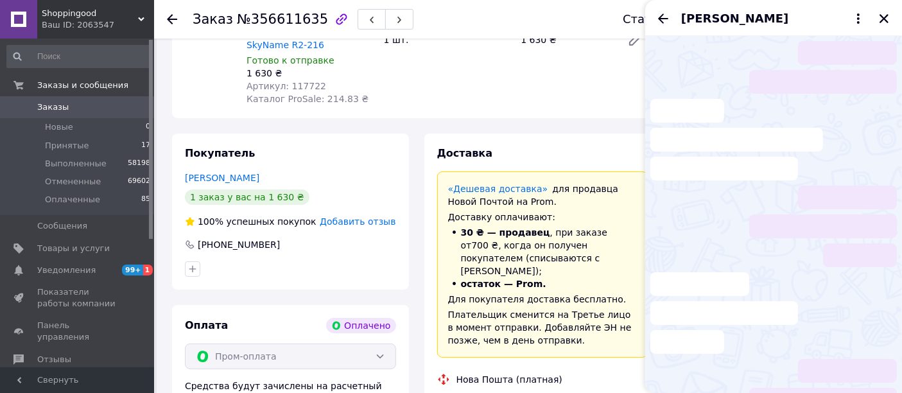
scroll to position [2, 0]
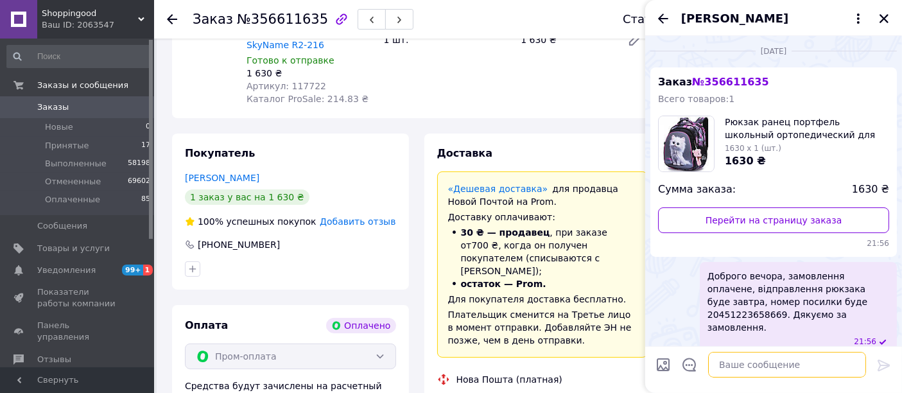
click at [736, 355] on textarea at bounding box center [787, 365] width 158 height 26
paste textarea "Доброго дня. Посилка вже прибула. Можете приходити за посилкою"
type textarea "Доброго дня. Посилка вже прибула. Можете приходити за посилкою"
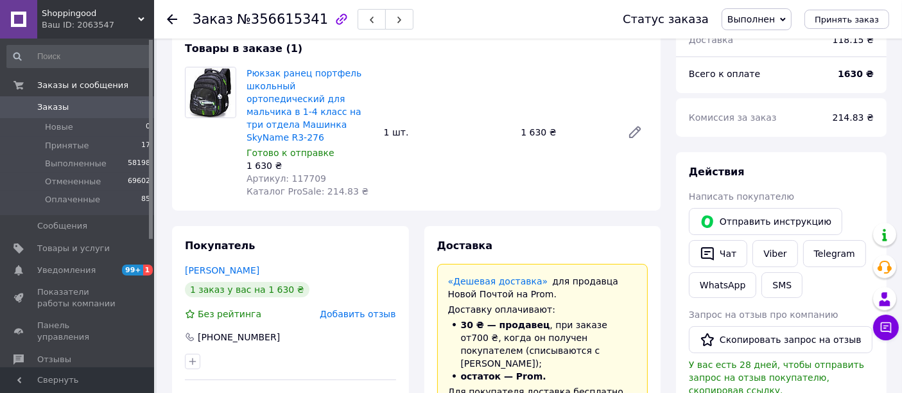
scroll to position [143, 0]
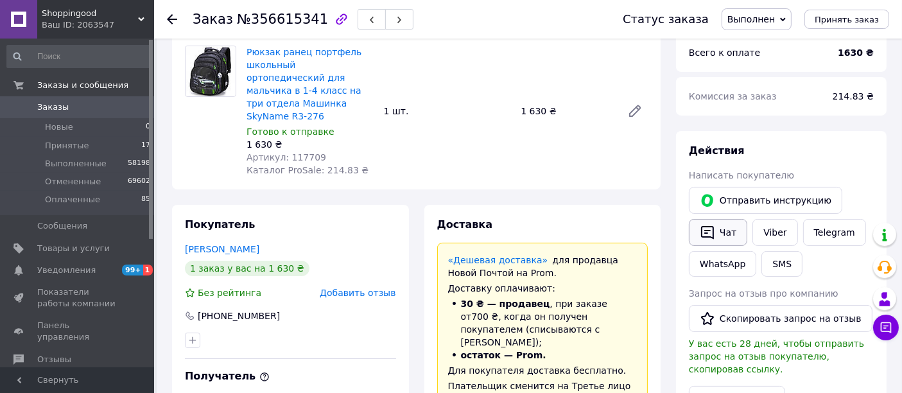
click at [715, 228] on button "Чат" at bounding box center [718, 232] width 58 height 27
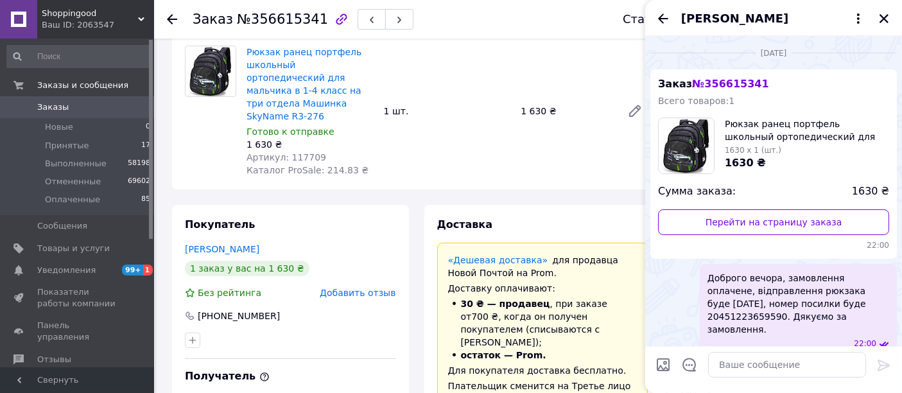
scroll to position [146, 0]
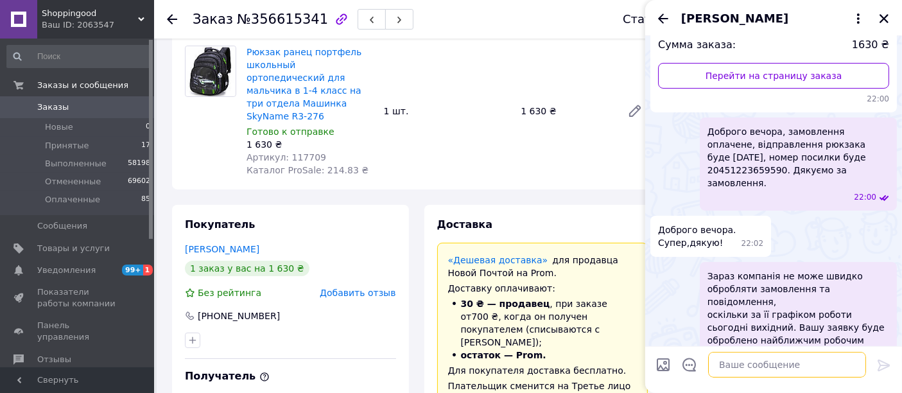
click at [735, 377] on textarea at bounding box center [787, 365] width 158 height 26
paste textarea "Доброго дня. Посилка вже прибула. Можете приходити за посилкою"
type textarea "Доброго дня. Посилка вже прибула. Можете приходити за посилкою"
